Goal: Check status: Check status

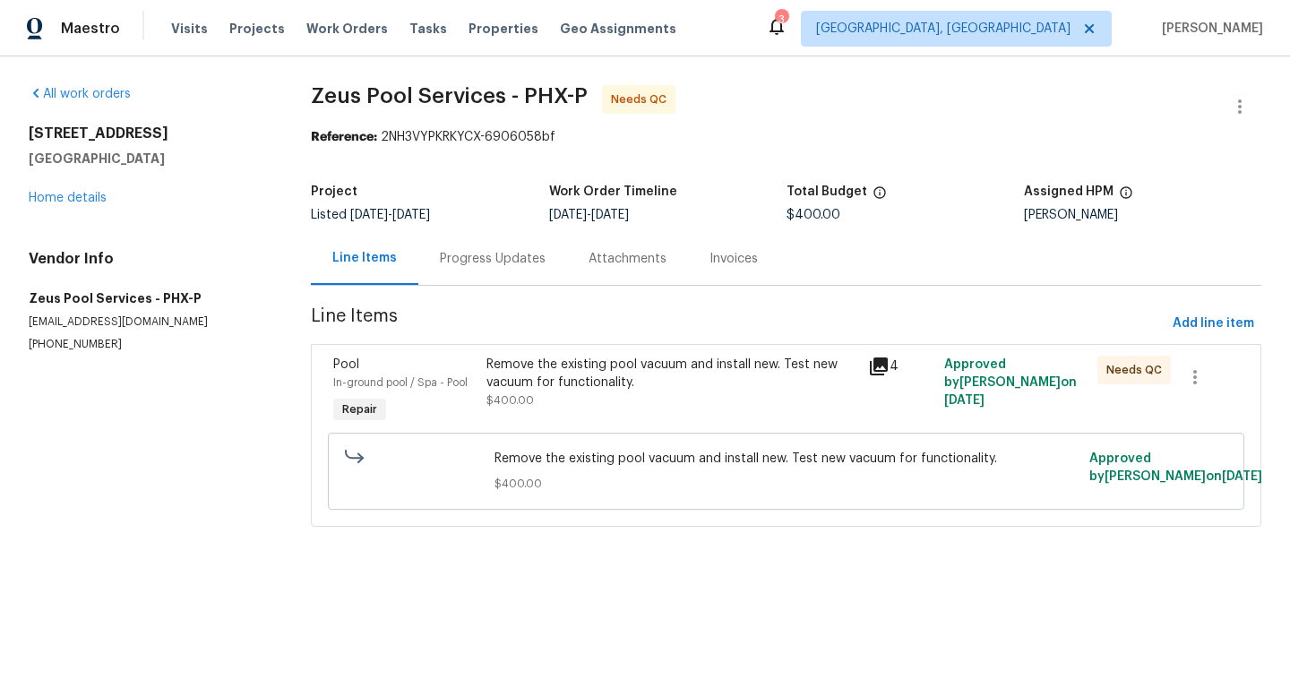
click at [883, 357] on icon at bounding box center [878, 366] width 21 height 21
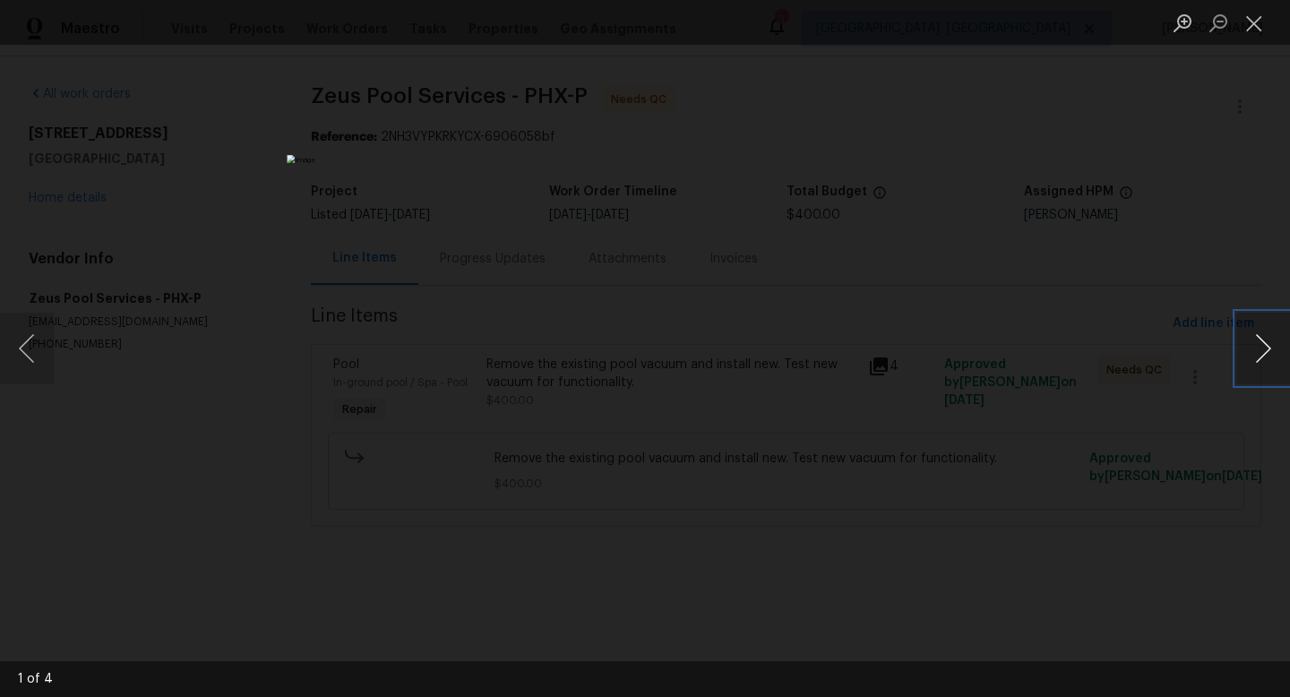
click at [1268, 340] on button "Next image" at bounding box center [1263, 349] width 54 height 72
click at [1268, 341] on button "Next image" at bounding box center [1263, 349] width 54 height 72
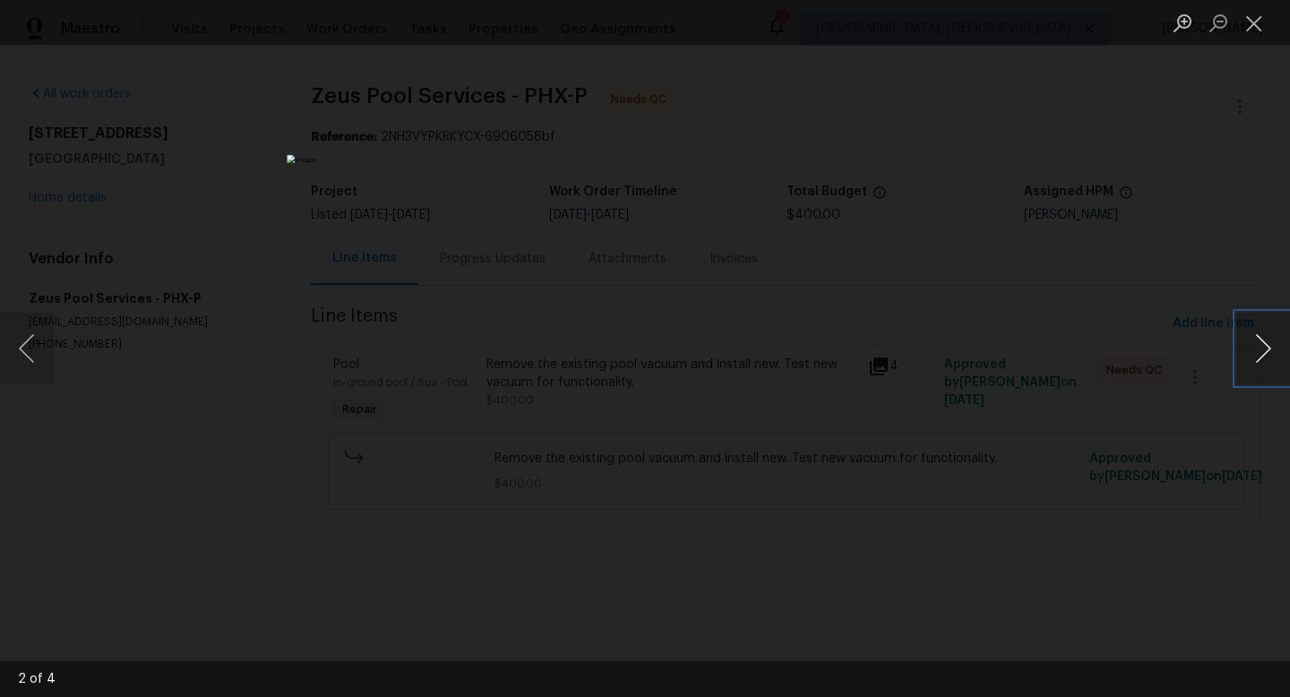
click at [1257, 345] on button "Next image" at bounding box center [1263, 349] width 54 height 72
click at [1260, 25] on button "Close lightbox" at bounding box center [1254, 22] width 36 height 31
